Goal: Information Seeking & Learning: Learn about a topic

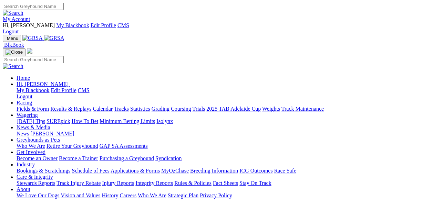
click at [30, 16] on link "My Account" at bounding box center [17, 19] width 28 height 6
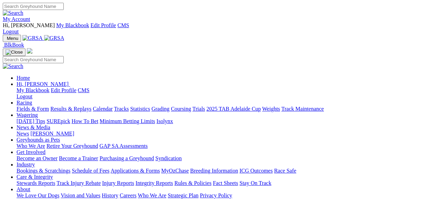
click at [27, 106] on link "Fields & Form" at bounding box center [33, 109] width 32 height 6
